Goal: Check status: Check status

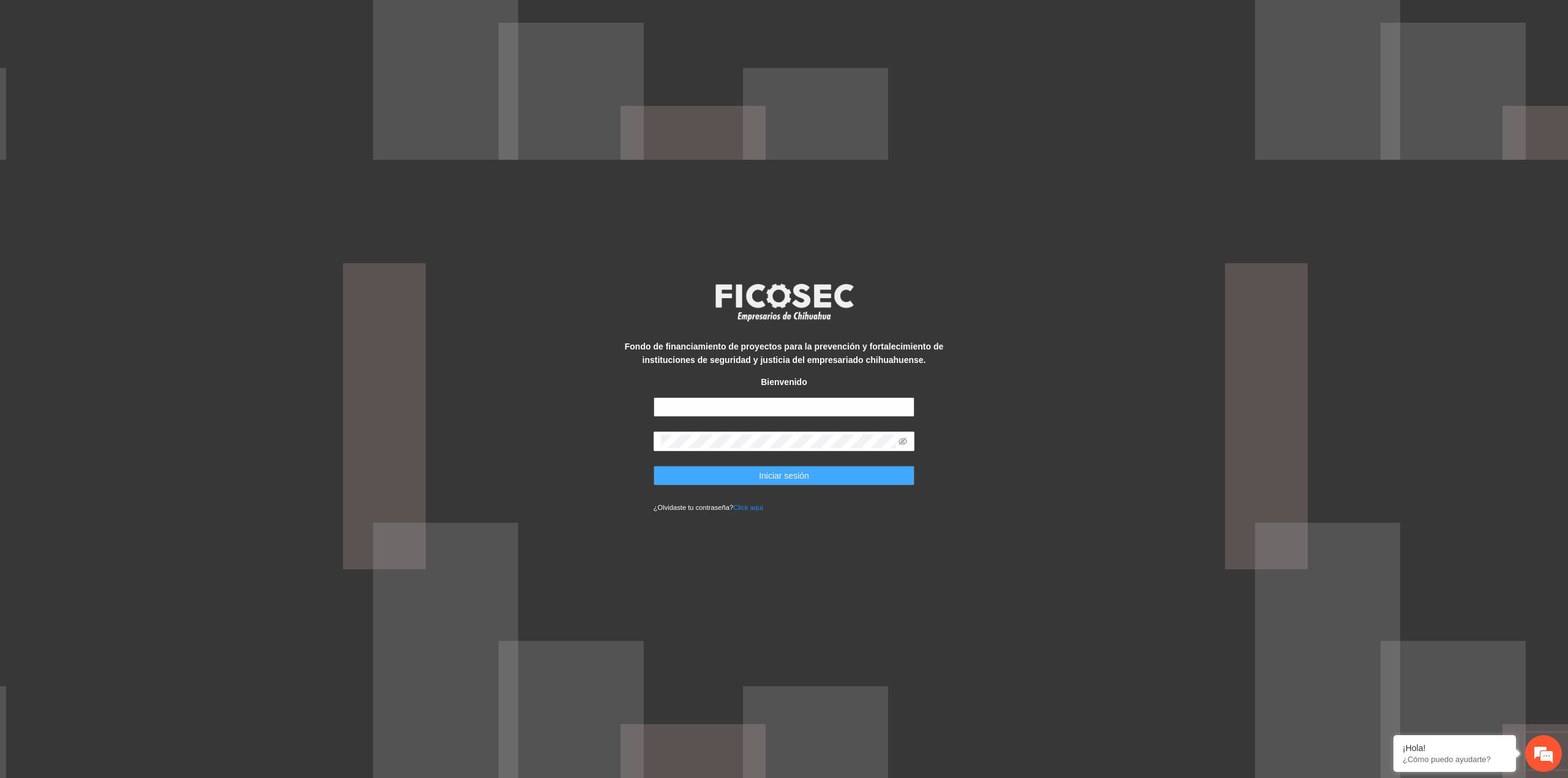
type input "**********"
click at [790, 486] on button "Iniciar sesión" at bounding box center [784, 476] width 262 height 20
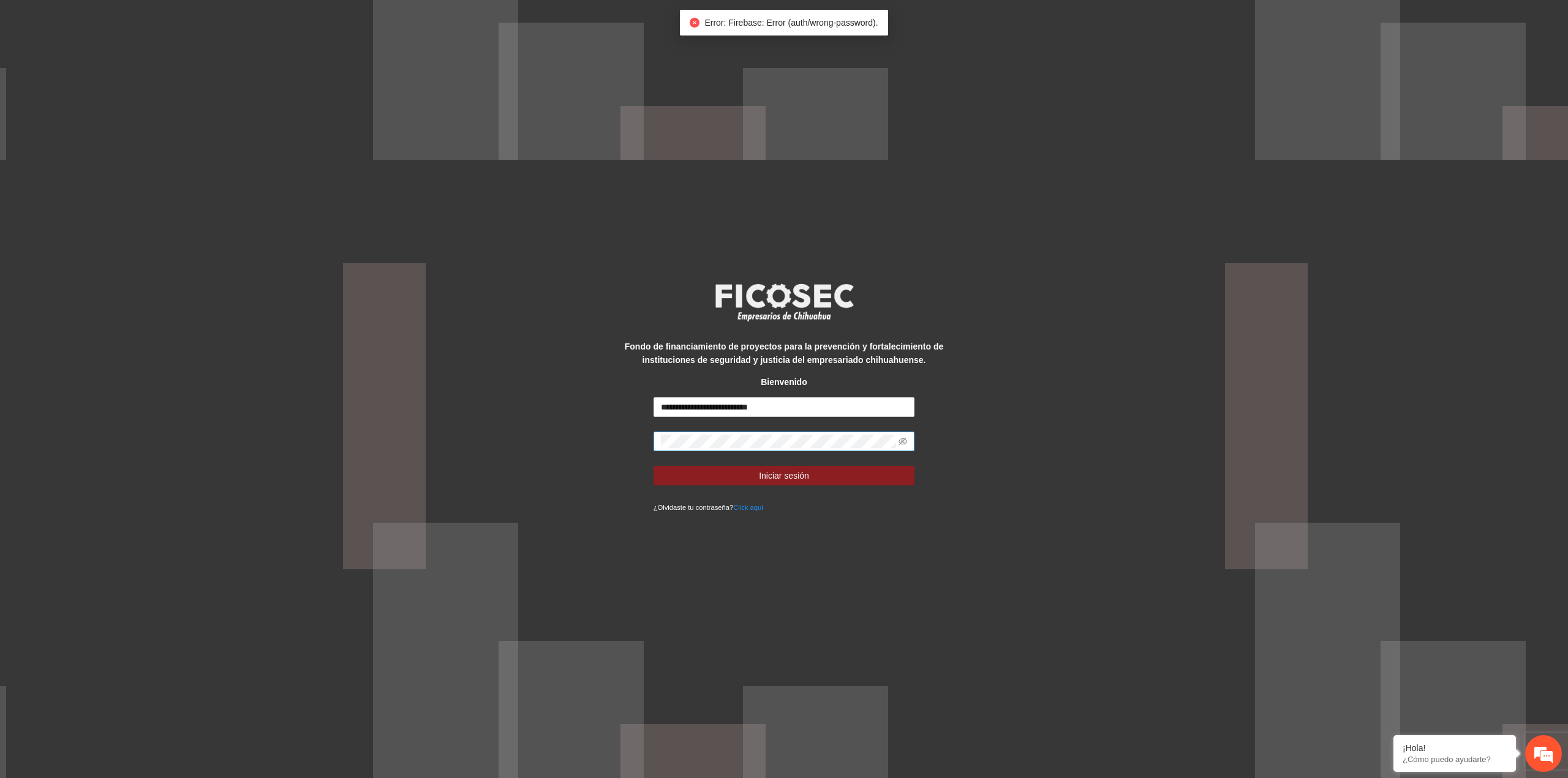
click at [905, 435] on span at bounding box center [903, 441] width 9 height 13
click at [905, 442] on icon "eye-invisible" at bounding box center [903, 441] width 9 height 9
click at [602, 443] on div "**********" at bounding box center [784, 389] width 1568 height 778
click at [653, 466] on button "Iniciar sesión" at bounding box center [784, 476] width 262 height 20
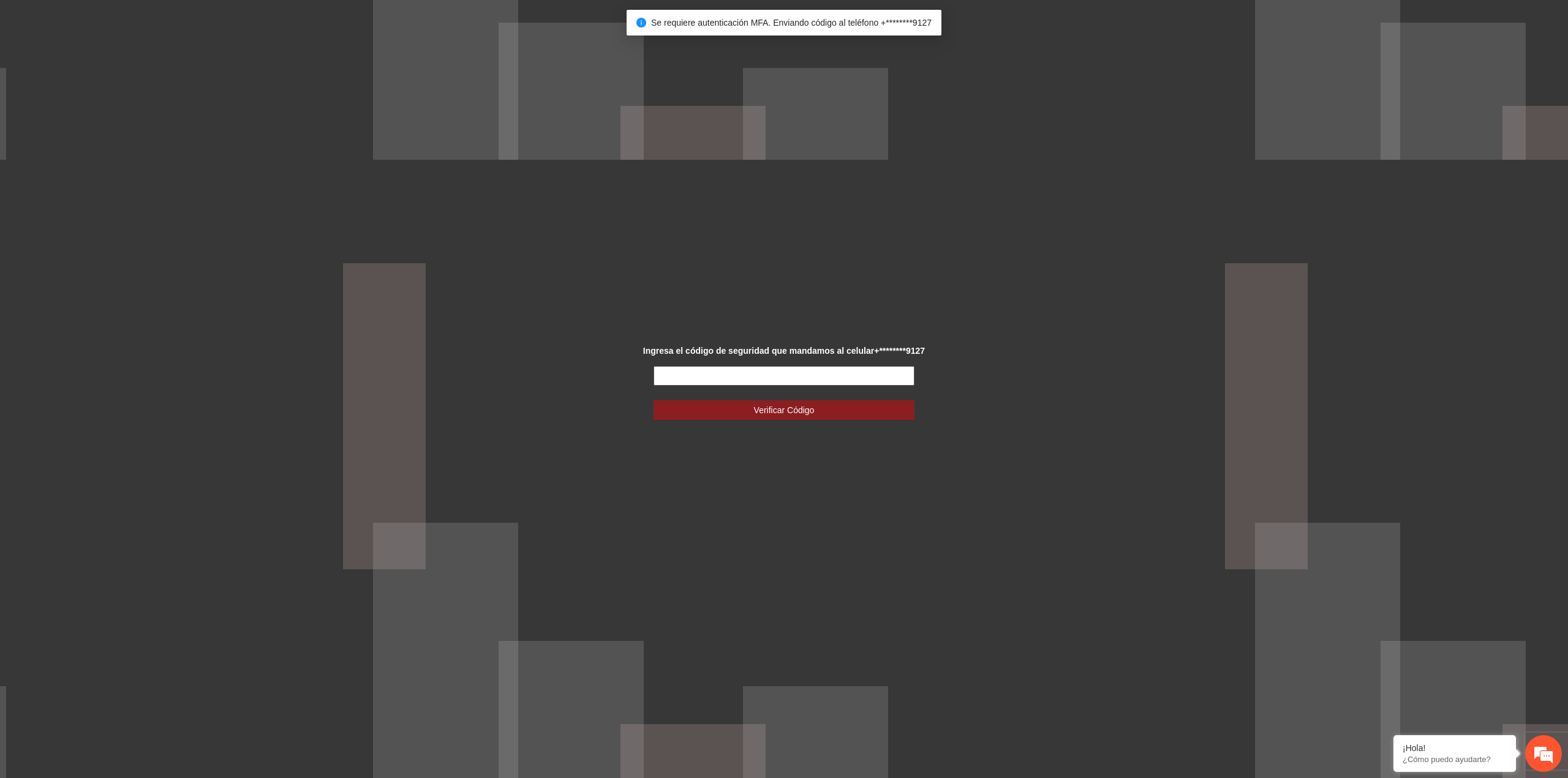
click at [893, 377] on input "text" at bounding box center [784, 376] width 262 height 20
type input "******"
click at [653, 400] on button "Verificar Código" at bounding box center [784, 410] width 262 height 20
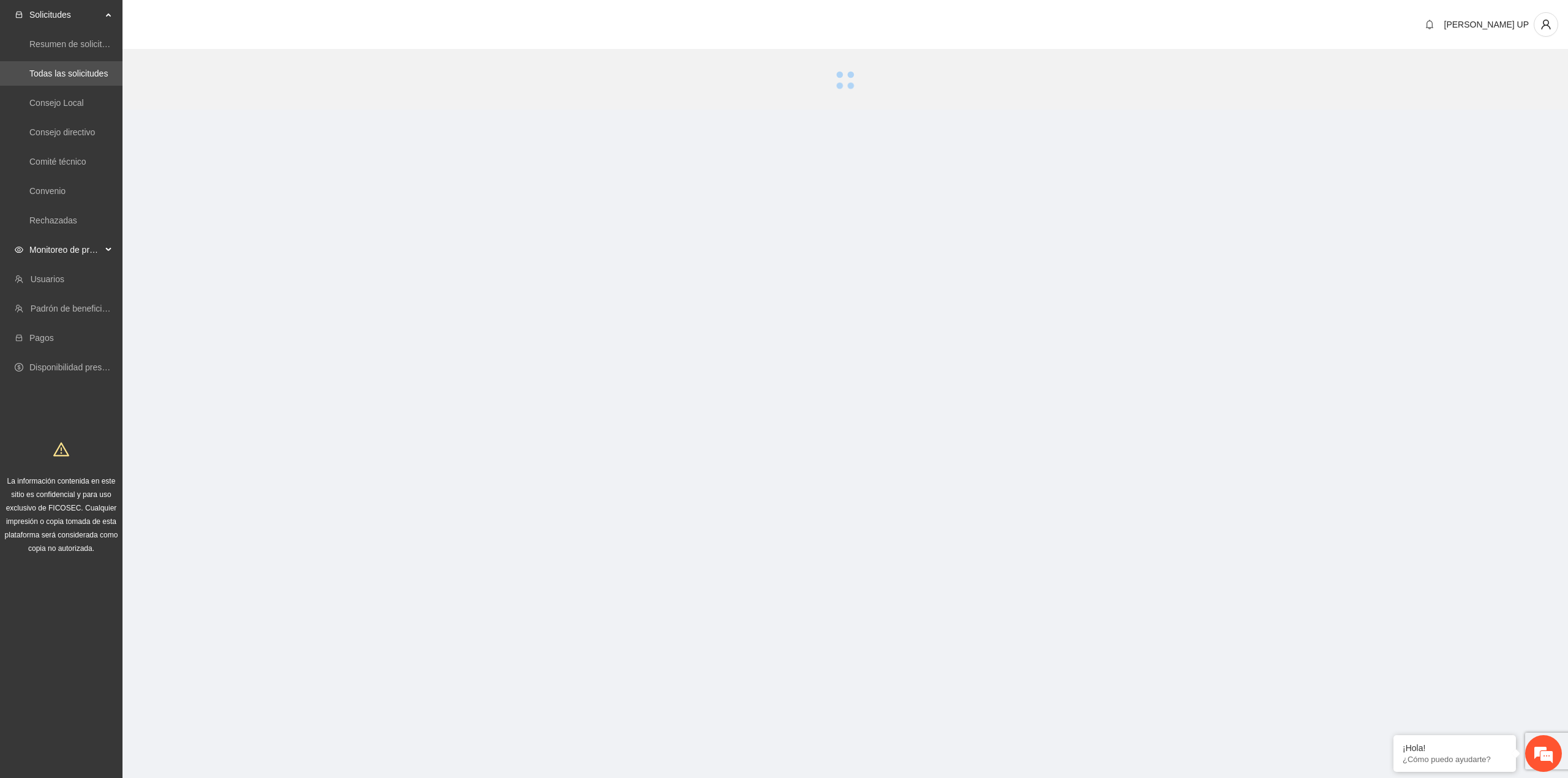
click at [96, 254] on span "Monitoreo de proyectos" at bounding box center [65, 249] width 72 height 24
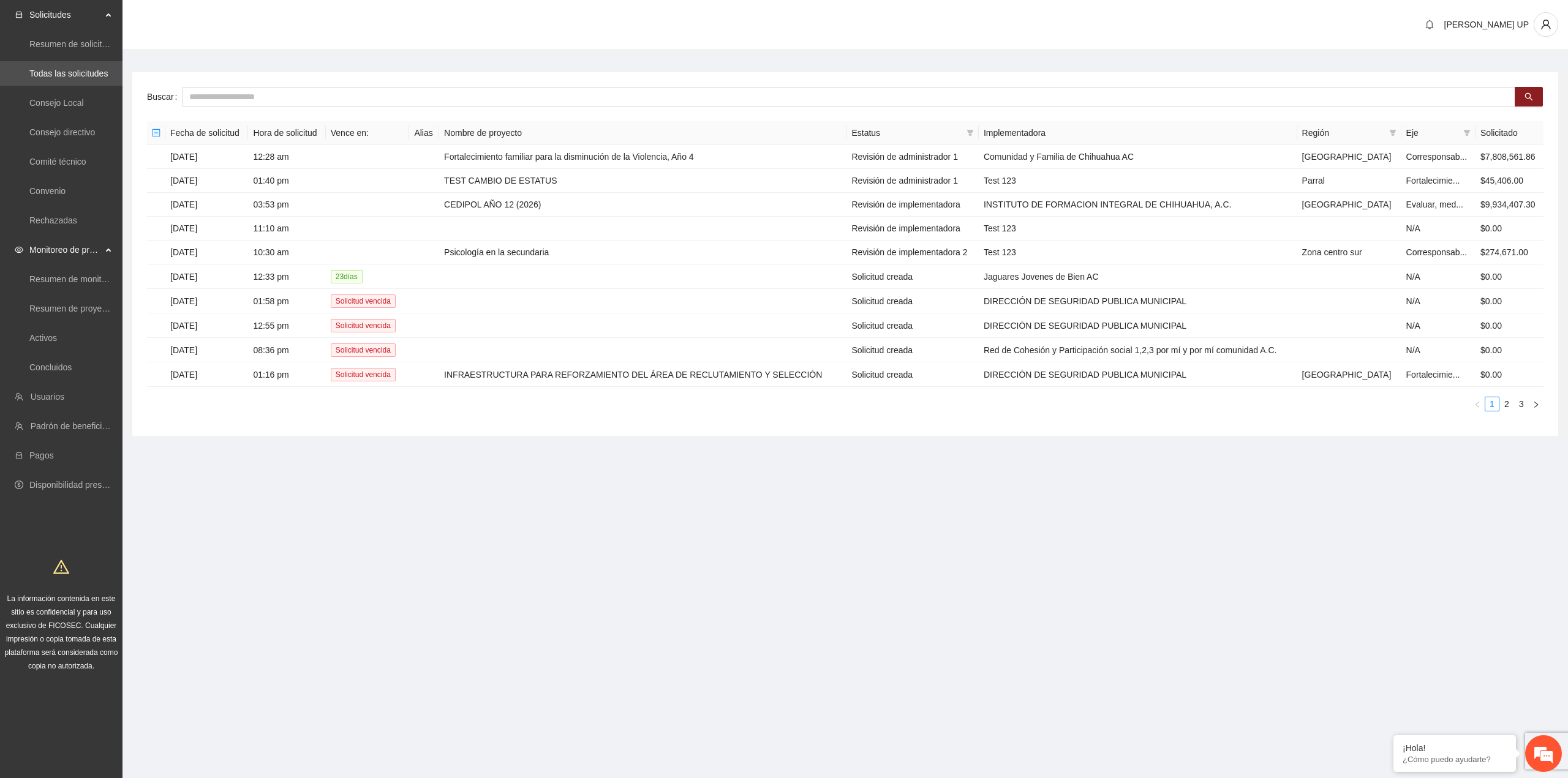
click at [73, 17] on span "Solicitudes" at bounding box center [65, 14] width 72 height 24
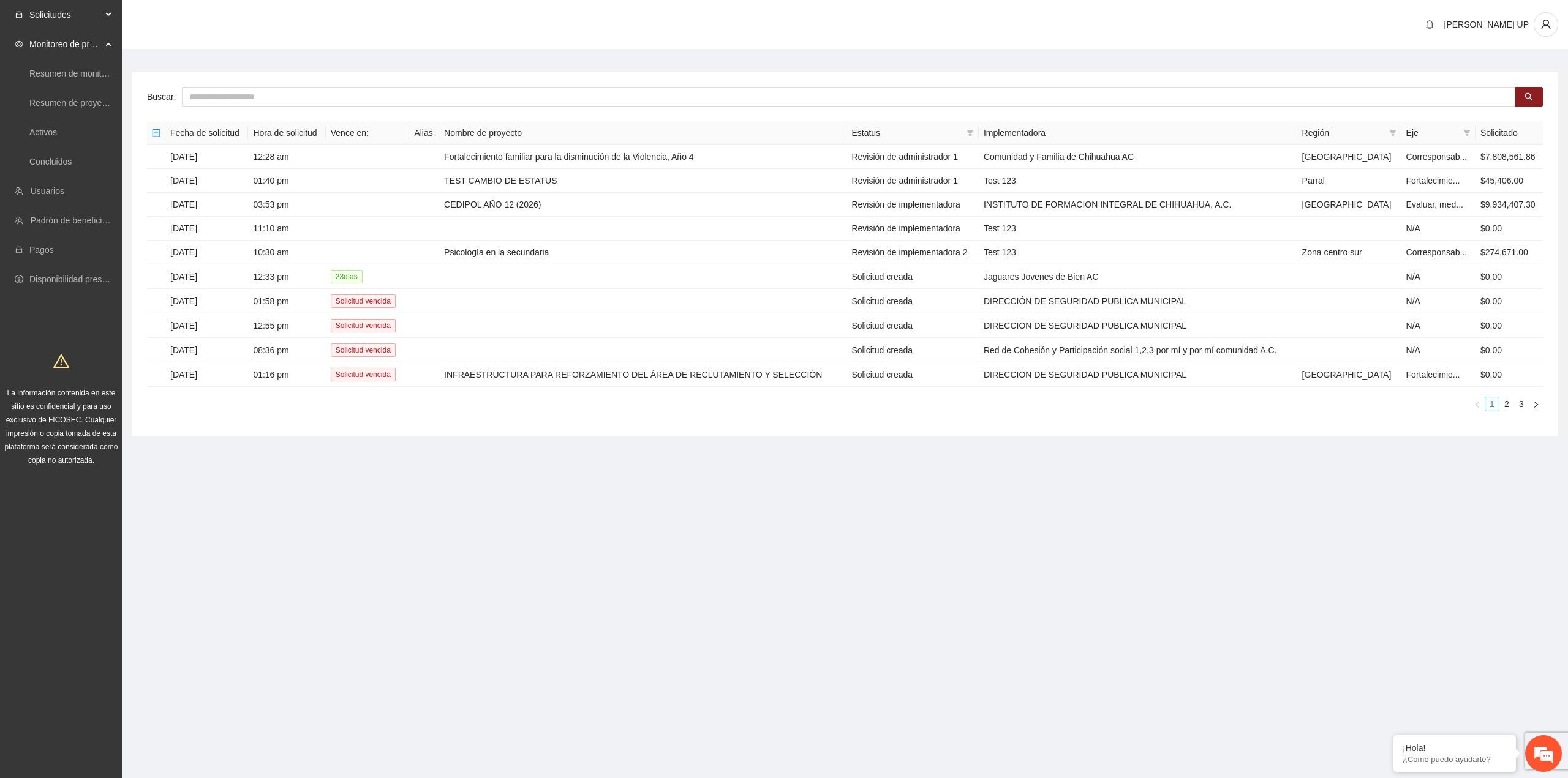
click at [70, 21] on span "Solicitudes" at bounding box center [65, 14] width 72 height 24
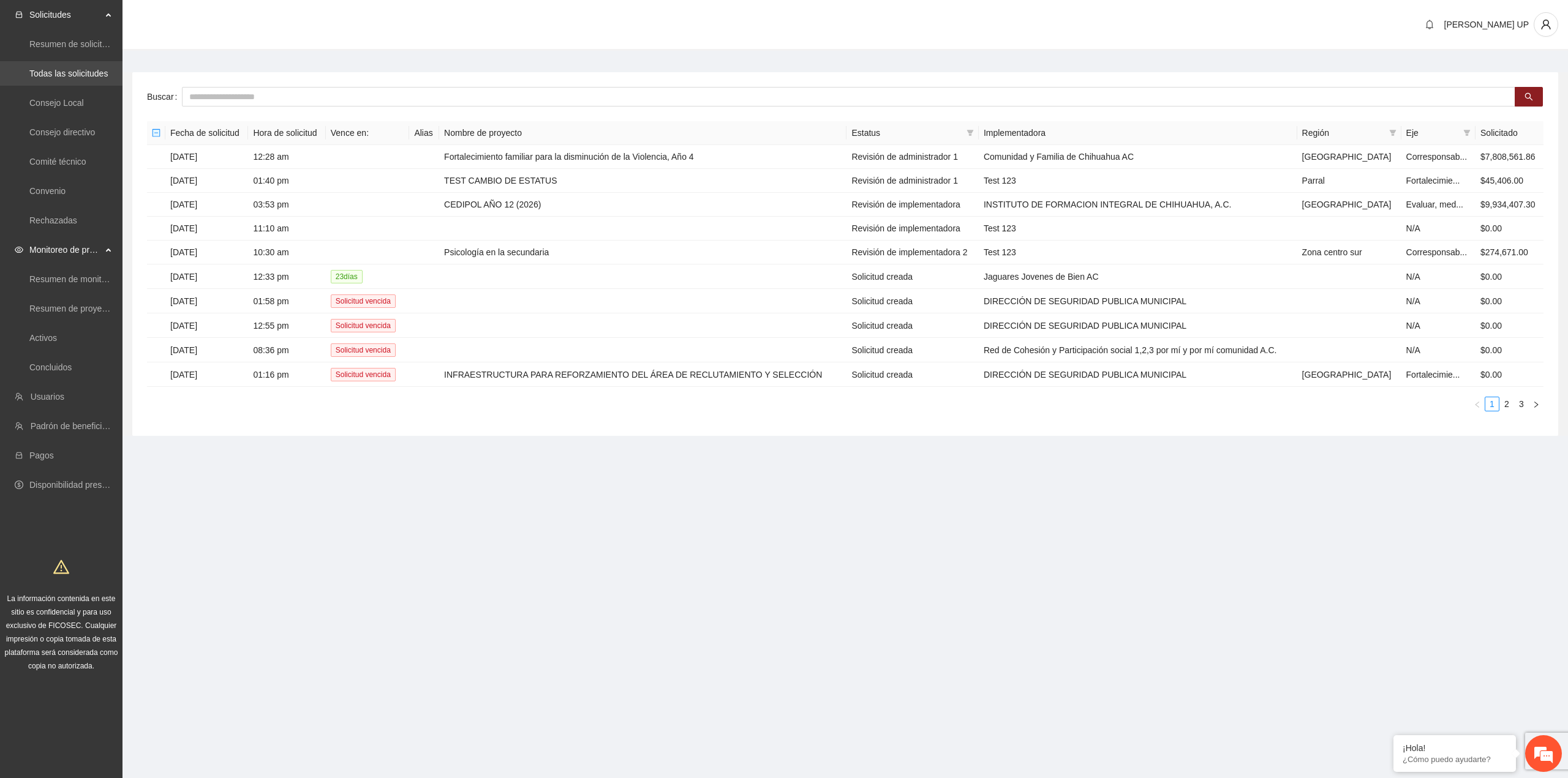
click at [56, 78] on link "Todas las solicitudes" at bounding box center [69, 73] width 79 height 10
click at [293, 93] on input "text" at bounding box center [849, 96] width 1333 height 20
type input "*******"
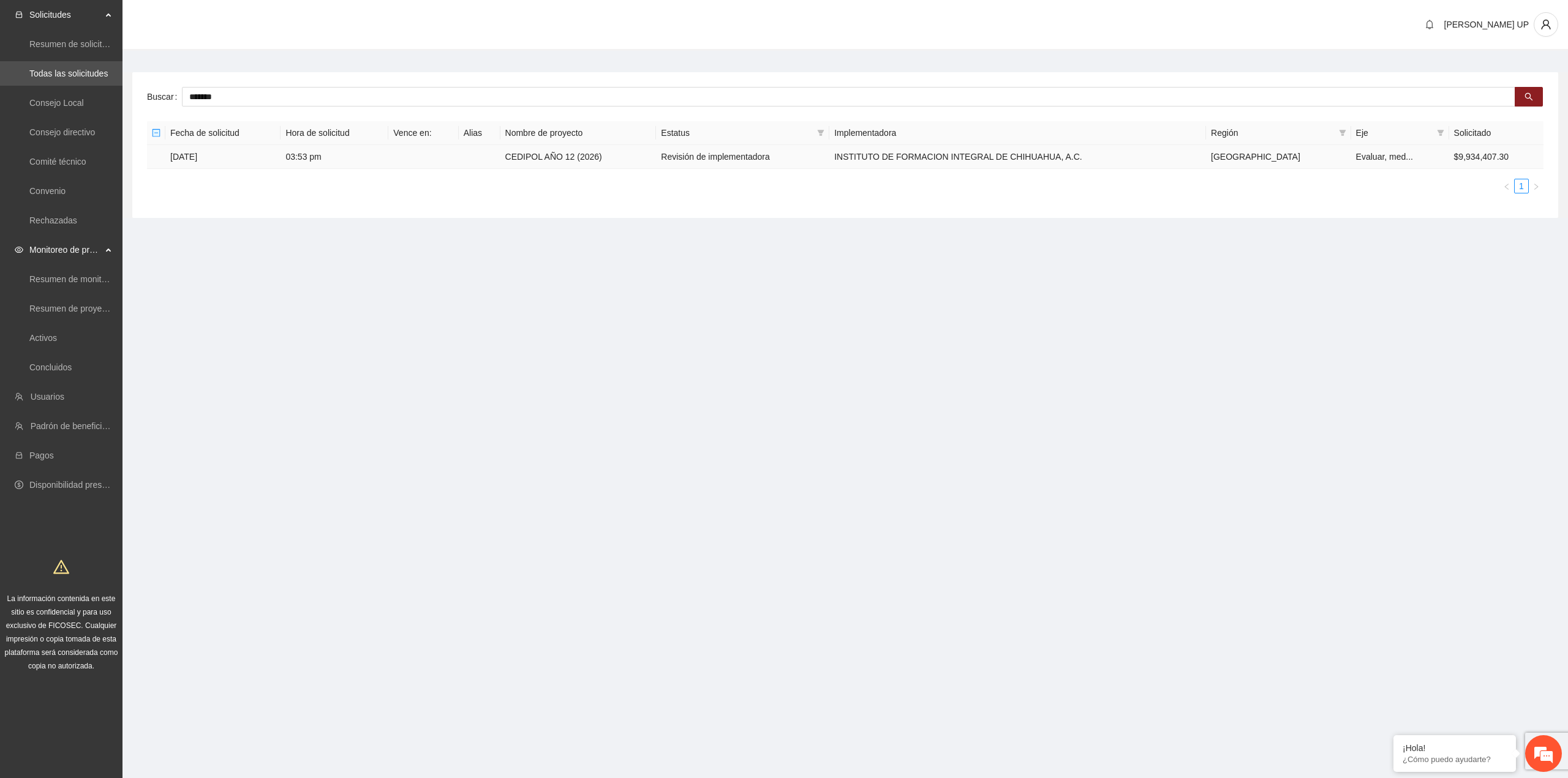
click at [204, 163] on td "[DATE]" at bounding box center [222, 156] width 115 height 24
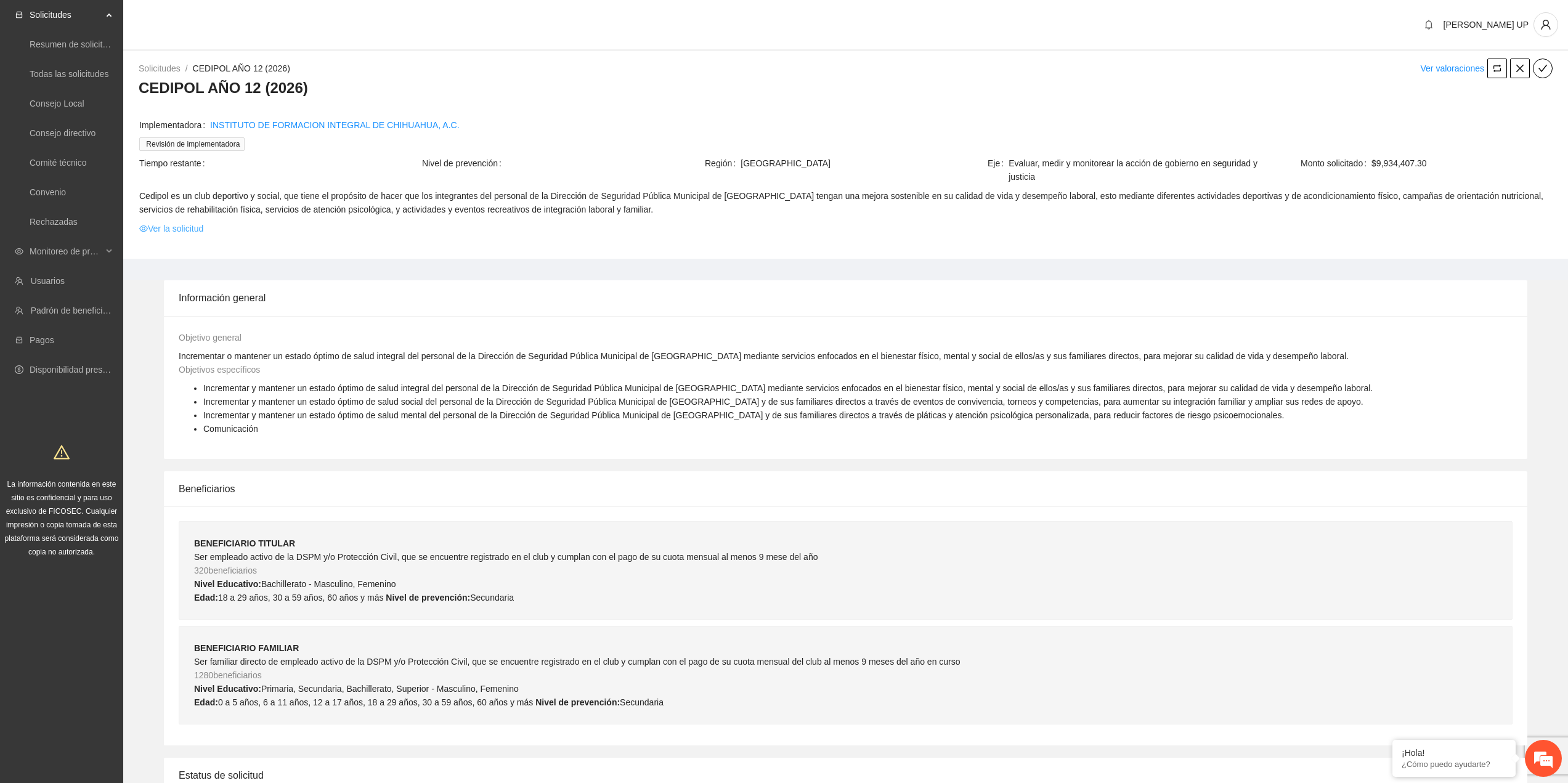
click at [172, 234] on link "Ver la solicitud" at bounding box center [171, 228] width 64 height 13
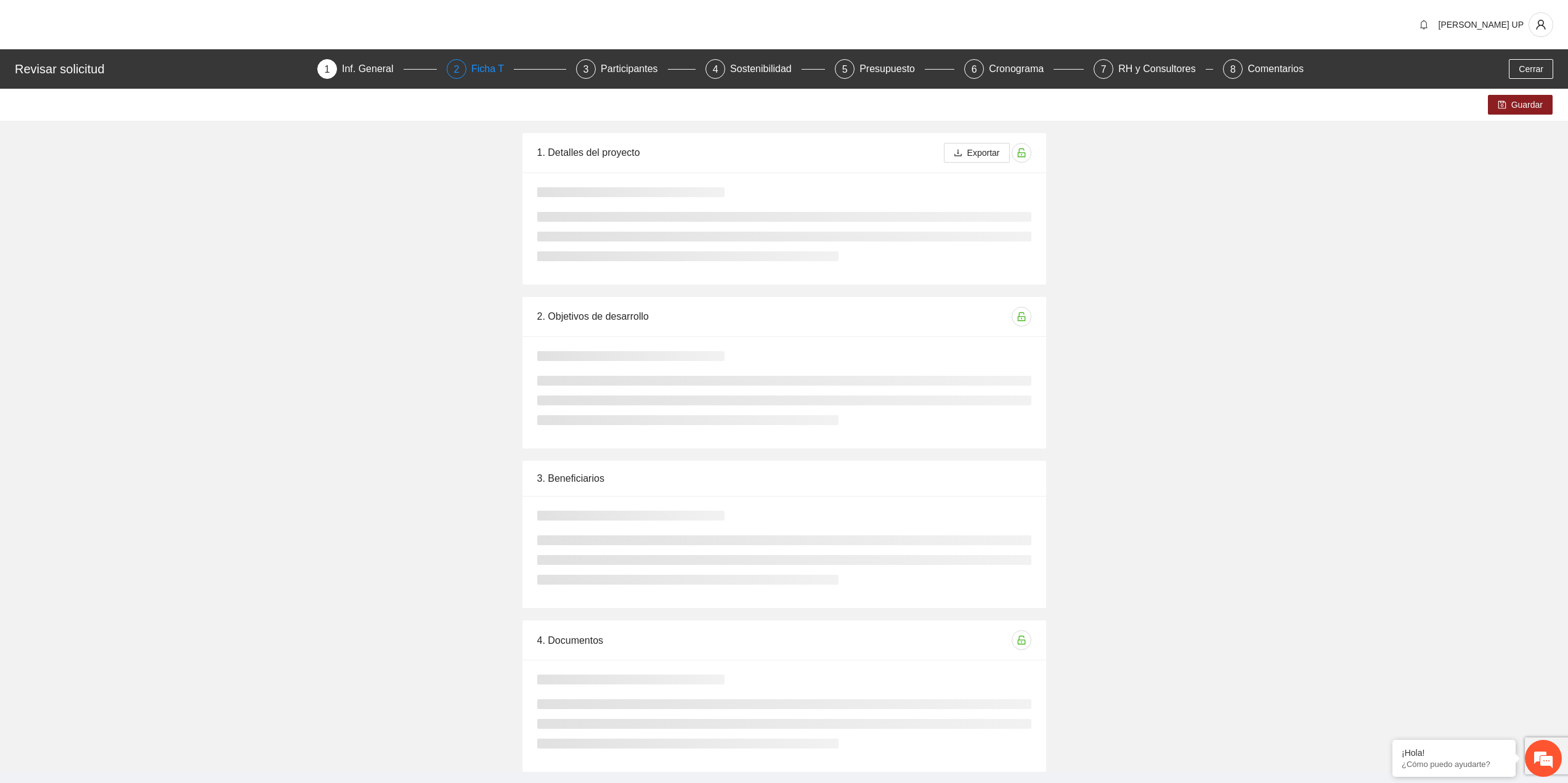
click at [466, 72] on div "2" at bounding box center [456, 69] width 20 height 20
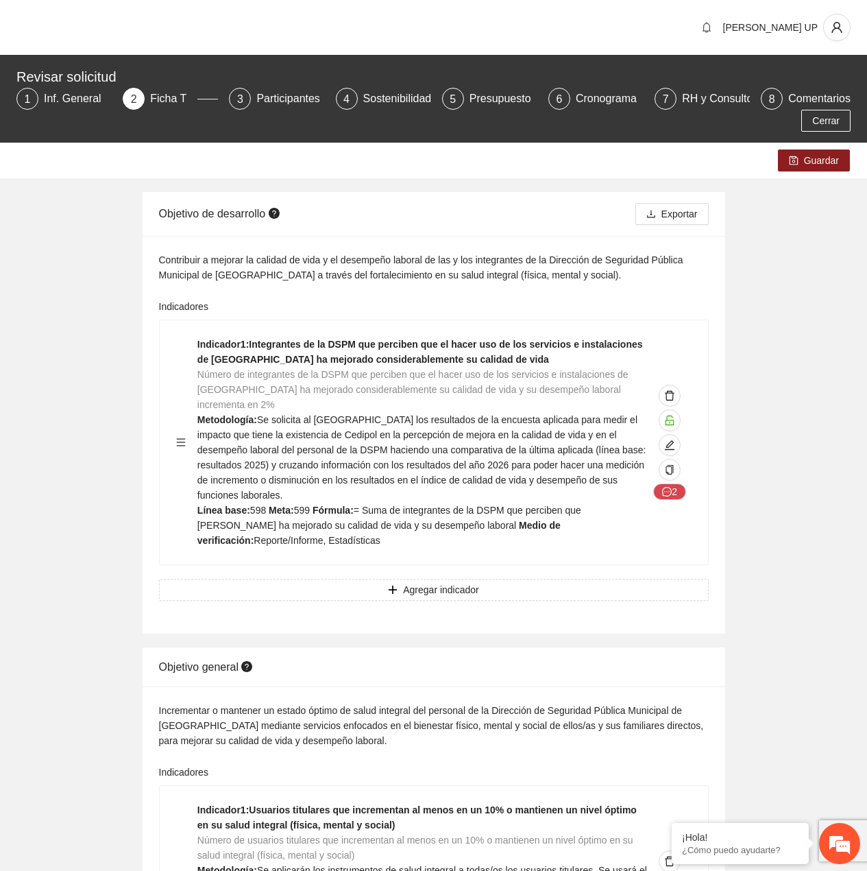
click at [457, 520] on strong "Medio de verificación:" at bounding box center [378, 533] width 363 height 26
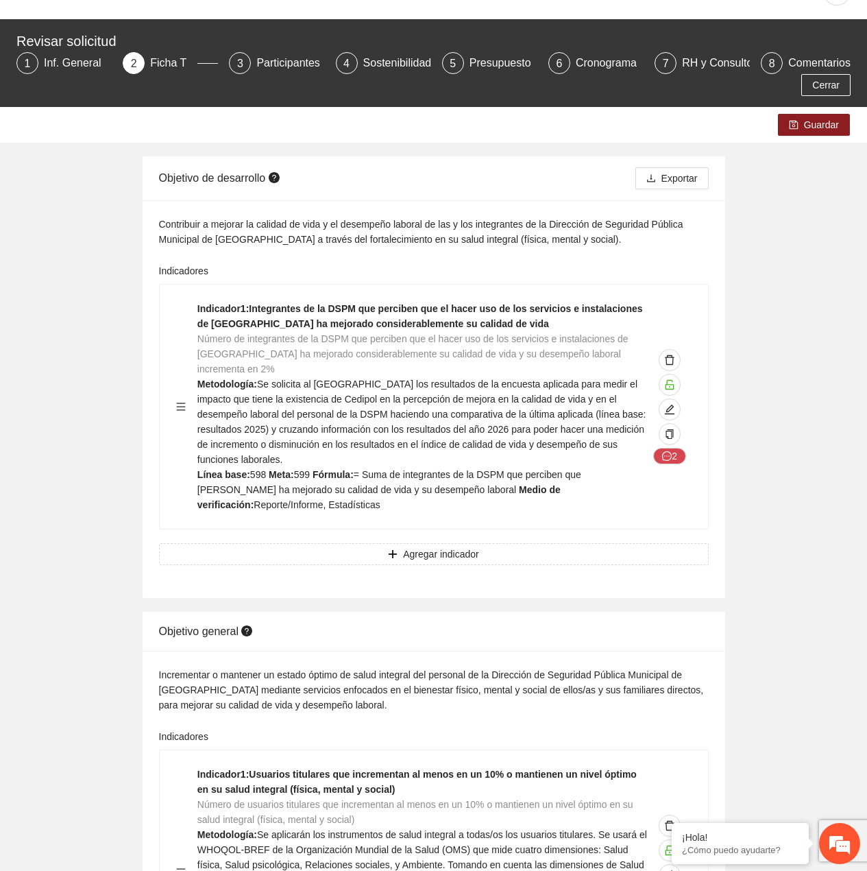
scroll to position [69, 0]
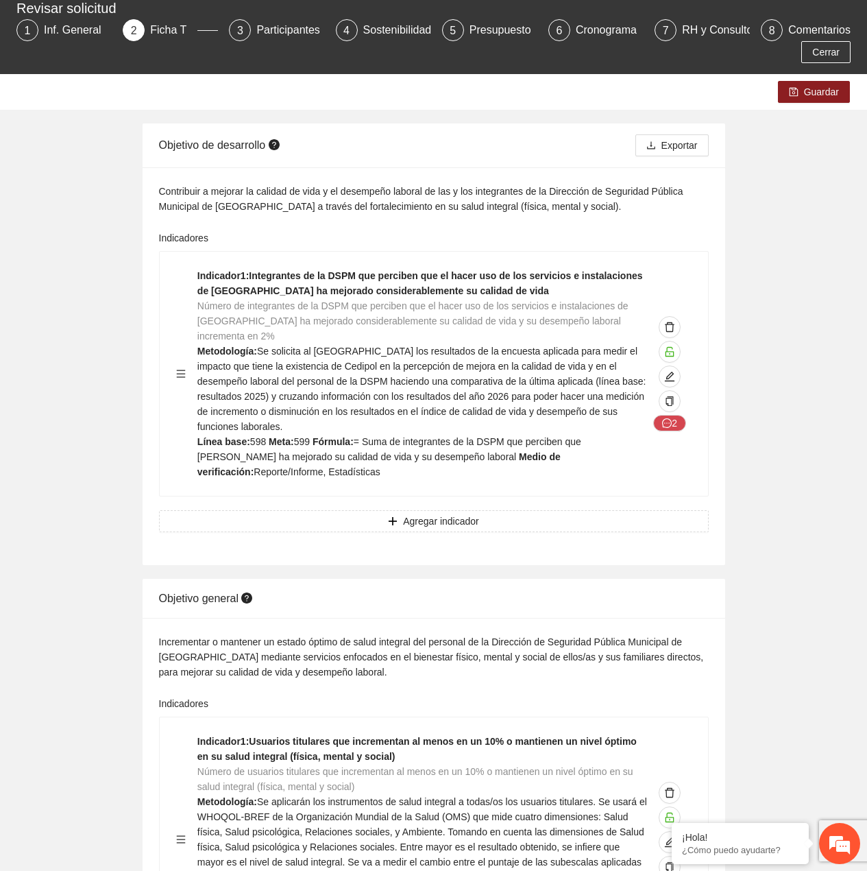
click at [526, 736] on strong "Indicador 1 : Usuarios titulares que incrementan al menos en un 10% o mantienen…" at bounding box center [416, 749] width 439 height 26
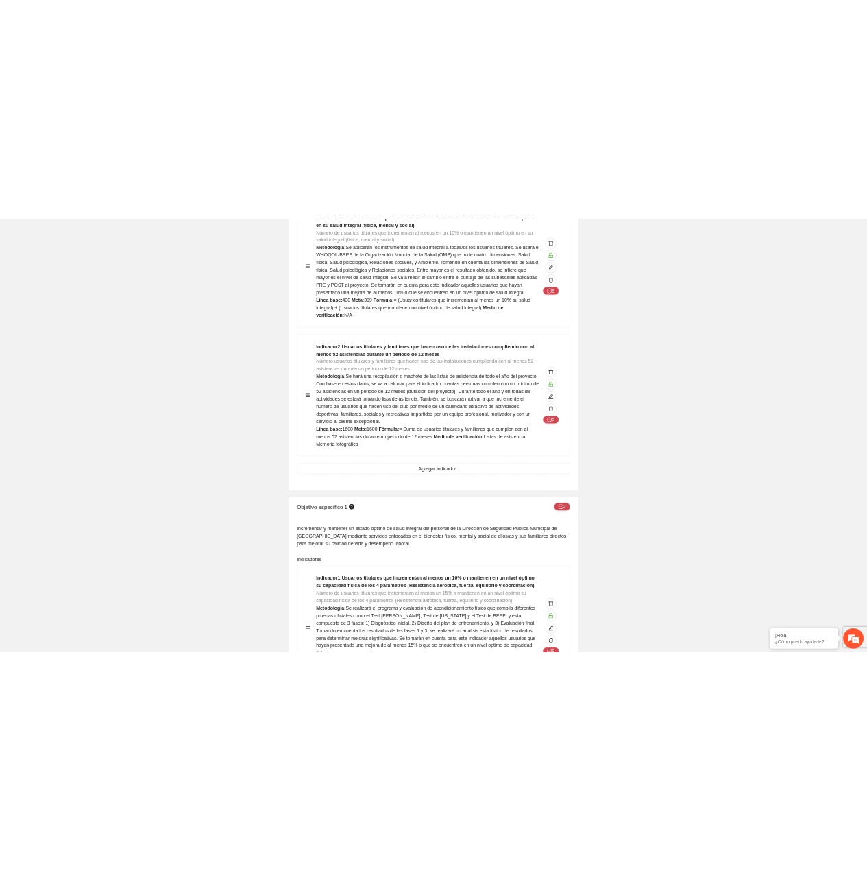
scroll to position [548, 0]
